Goal: Book appointment/travel/reservation

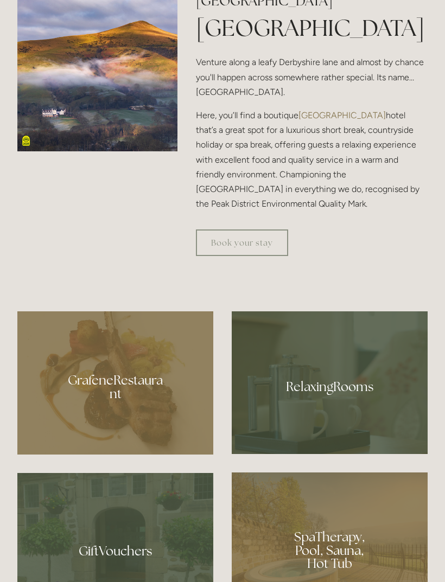
scroll to position [557, 0]
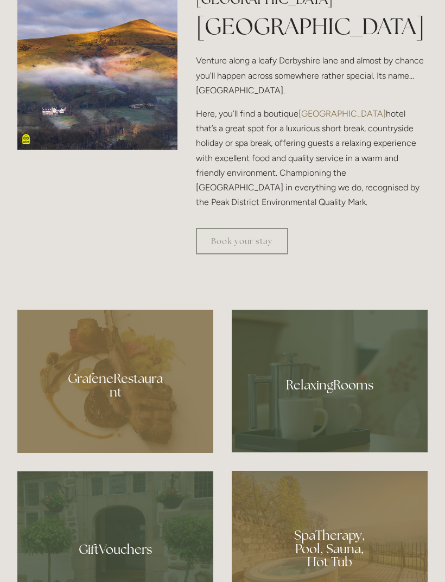
click at [279, 255] on link "Book your stay" at bounding box center [242, 241] width 92 height 27
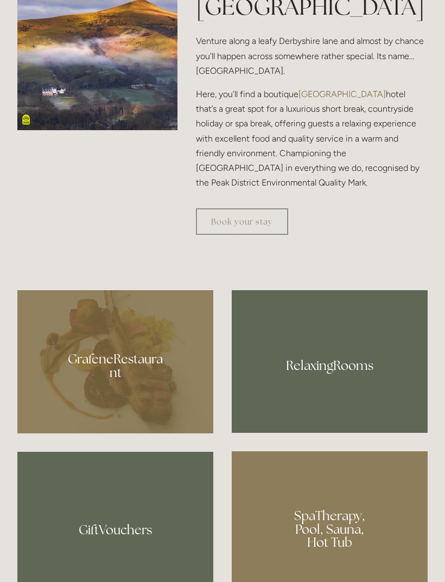
scroll to position [662, 0]
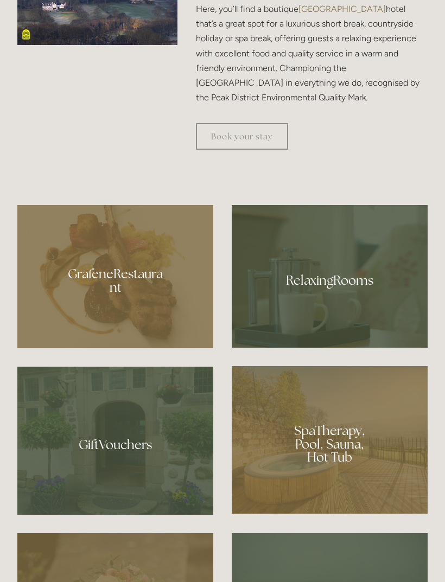
click at [365, 334] on div at bounding box center [330, 276] width 196 height 143
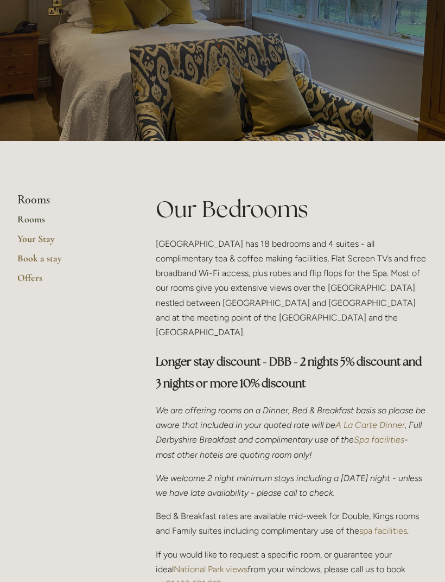
scroll to position [87, 0]
click at [26, 244] on link "Your Stay" at bounding box center [69, 243] width 104 height 20
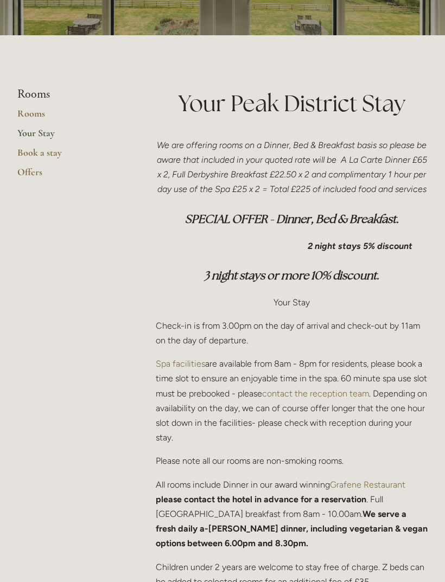
scroll to position [193, 0]
click at [26, 154] on link "Book a stay" at bounding box center [69, 157] width 104 height 20
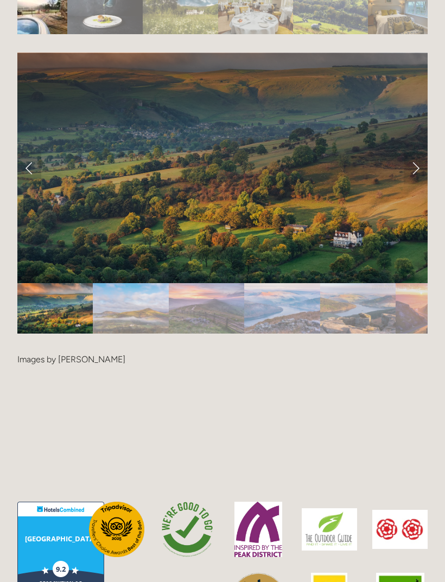
scroll to position [2251, 0]
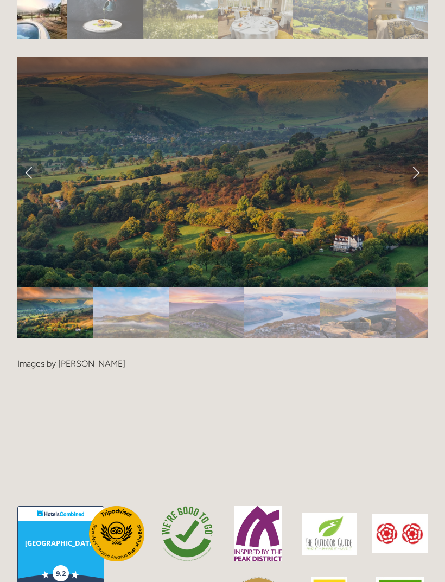
click at [419, 162] on link "Next Slide" at bounding box center [416, 172] width 24 height 33
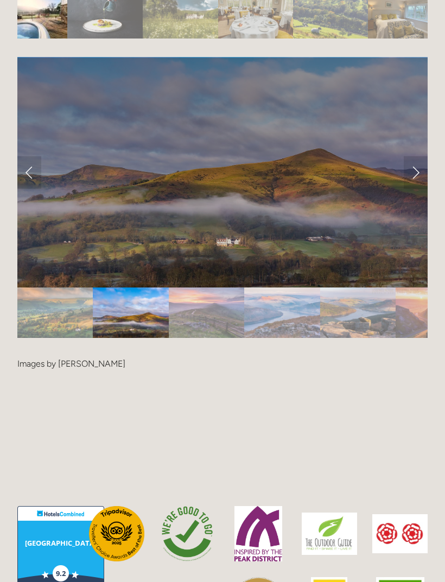
click at [421, 162] on link "Next Slide" at bounding box center [416, 172] width 24 height 33
click at [417, 158] on link "Next Slide" at bounding box center [416, 172] width 24 height 33
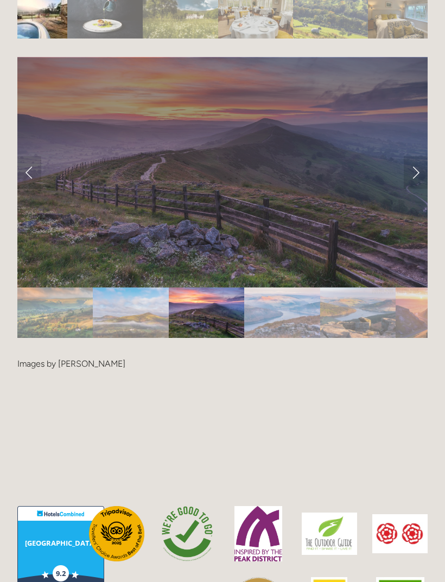
click at [414, 160] on link "Next Slide" at bounding box center [416, 172] width 24 height 33
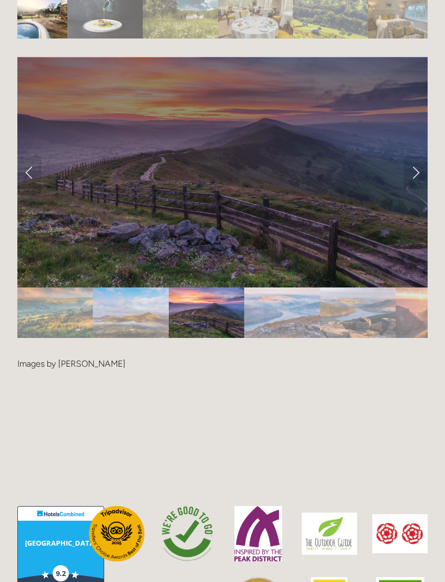
click at [411, 160] on link "Next Slide" at bounding box center [416, 172] width 24 height 33
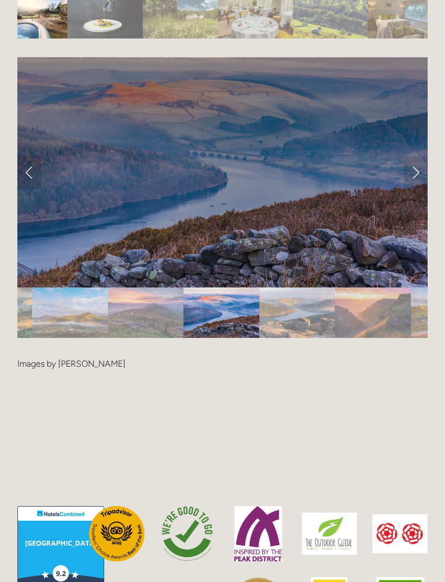
click at [412, 161] on link "Next Slide" at bounding box center [416, 172] width 24 height 33
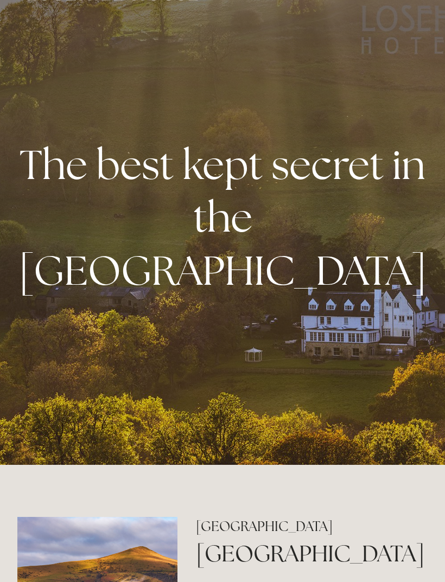
scroll to position [0, 0]
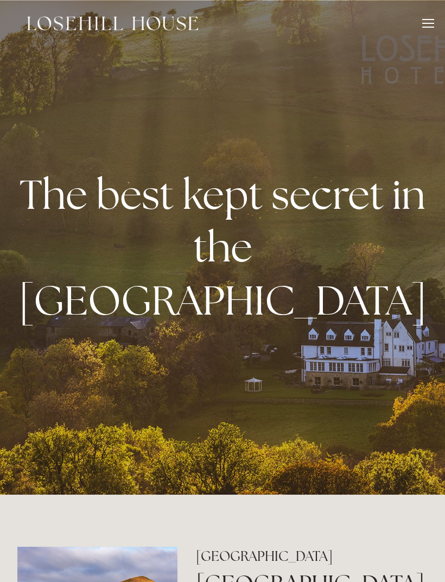
click at [431, 28] on div at bounding box center [428, 25] width 12 height 12
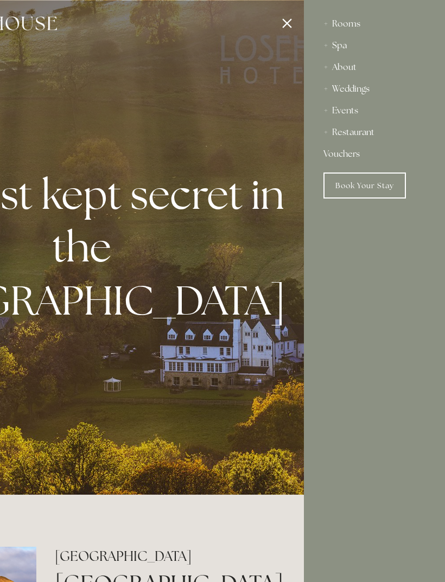
click at [287, 24] on div at bounding box center [81, 291] width 445 height 582
